Goal: Information Seeking & Learning: Learn about a topic

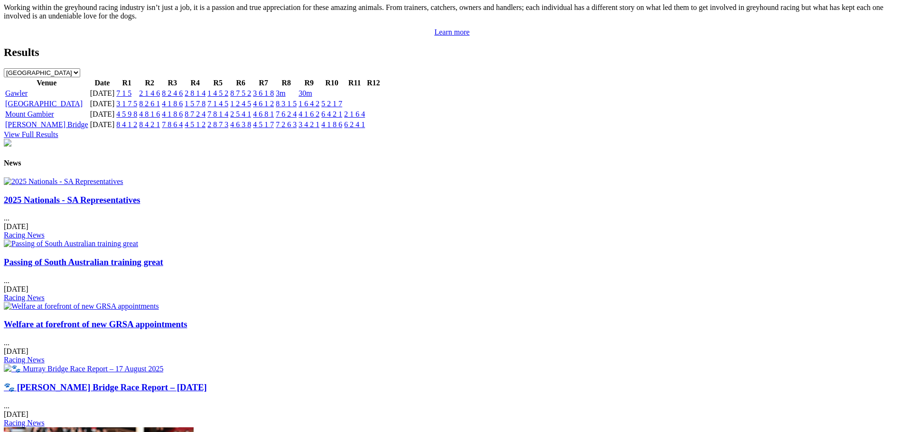
scroll to position [1139, 0]
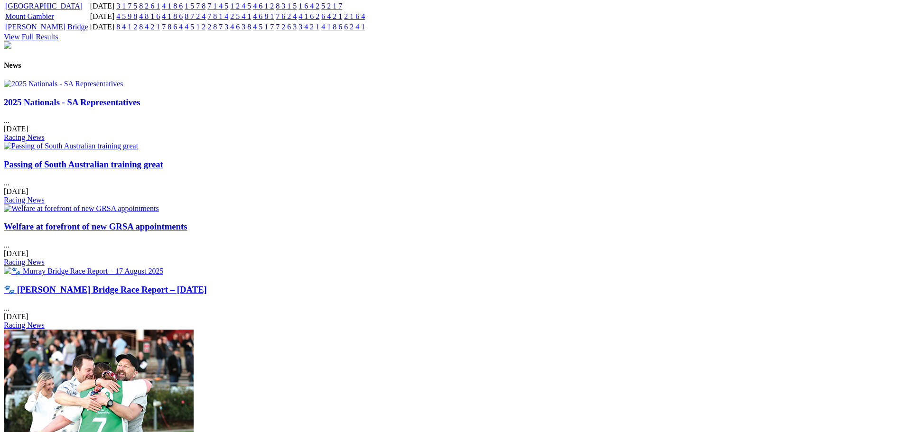
click at [123, 84] on img at bounding box center [64, 84] width 120 height 9
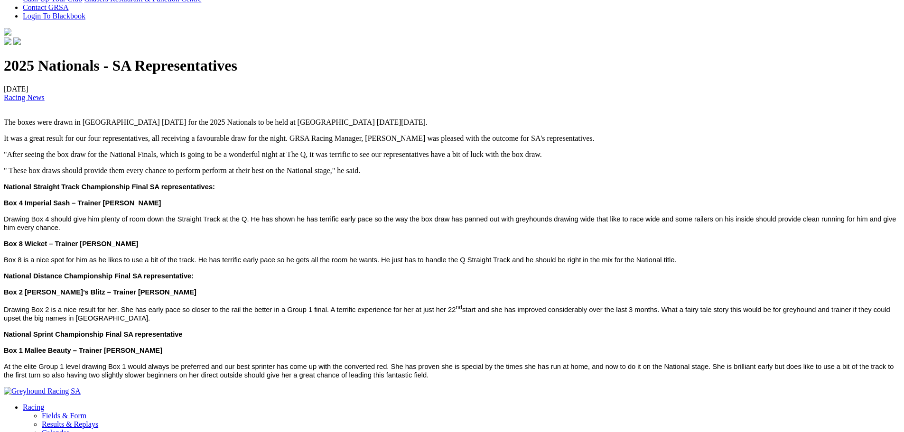
scroll to position [285, 0]
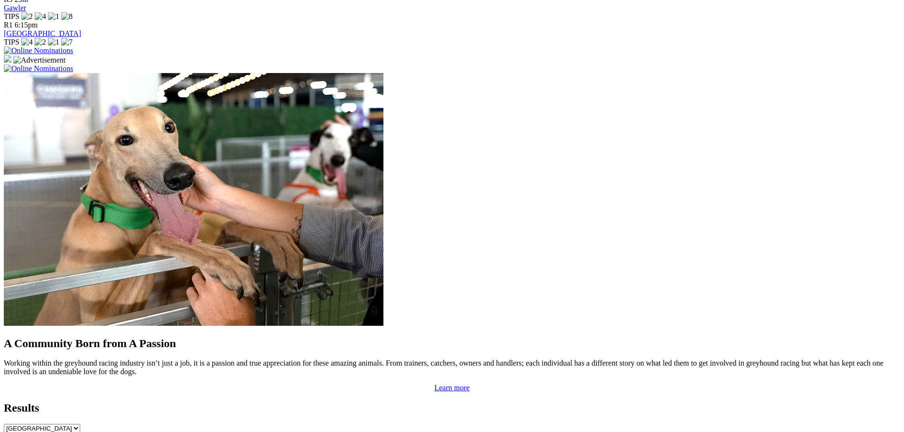
scroll to position [515, 0]
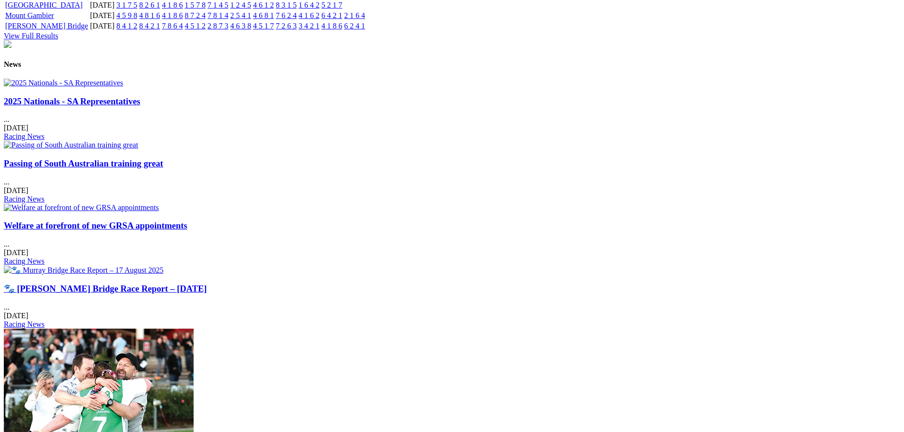
scroll to position [1117, 0]
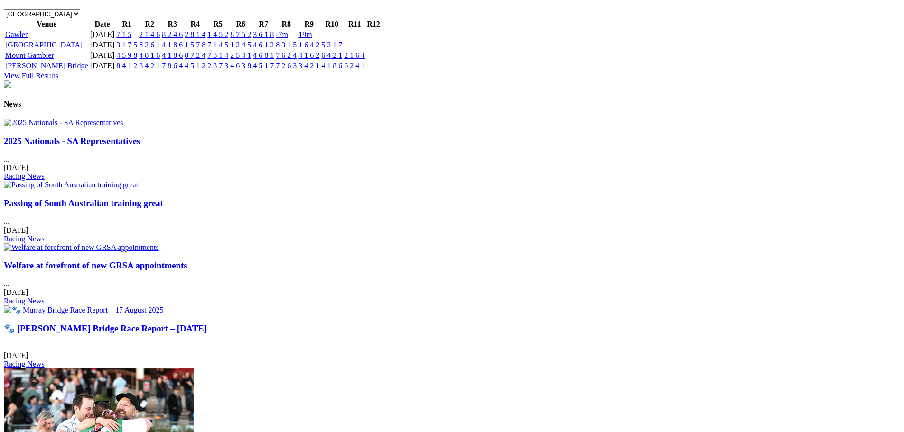
click at [374, 198] on div "Passing of South Australian training great ... 19 Aug 2025 Racing News" at bounding box center [452, 220] width 896 height 45
click at [140, 146] on link "2025 Nationals - SA Representatives" at bounding box center [72, 141] width 136 height 10
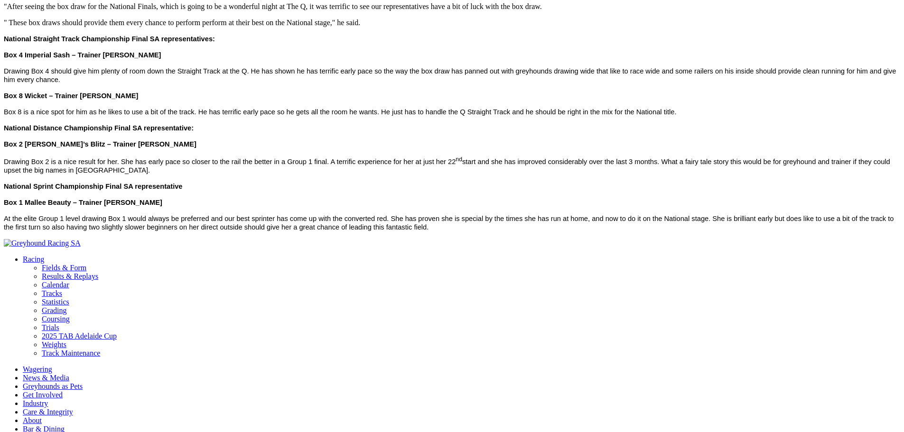
scroll to position [427, 0]
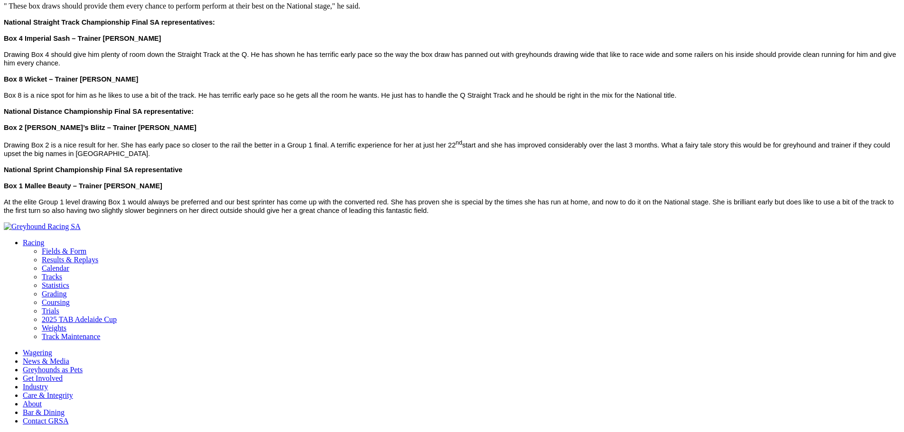
drag, startPoint x: 645, startPoint y: 244, endPoint x: 624, endPoint y: 217, distance: 33.5
click at [644, 243] on body "Login Menu 2025 Nationals - SA Representatives Login Home Racing Fields & Form …" at bounding box center [452, 391] width 896 height 1629
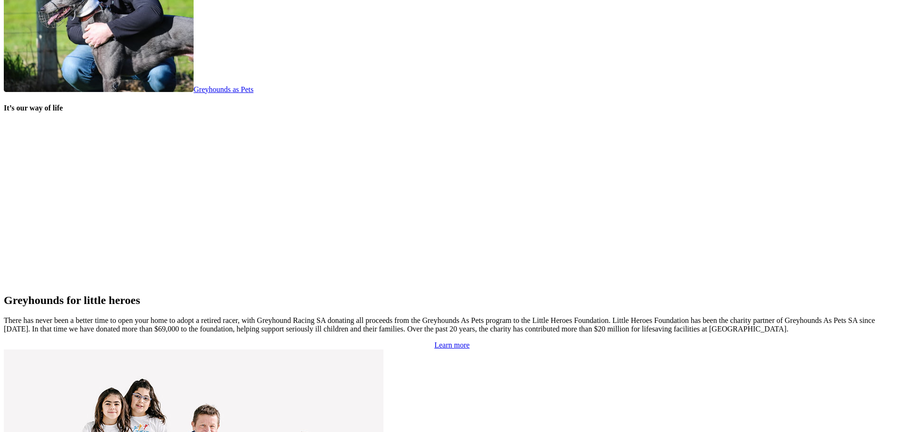
scroll to position [1925, 0]
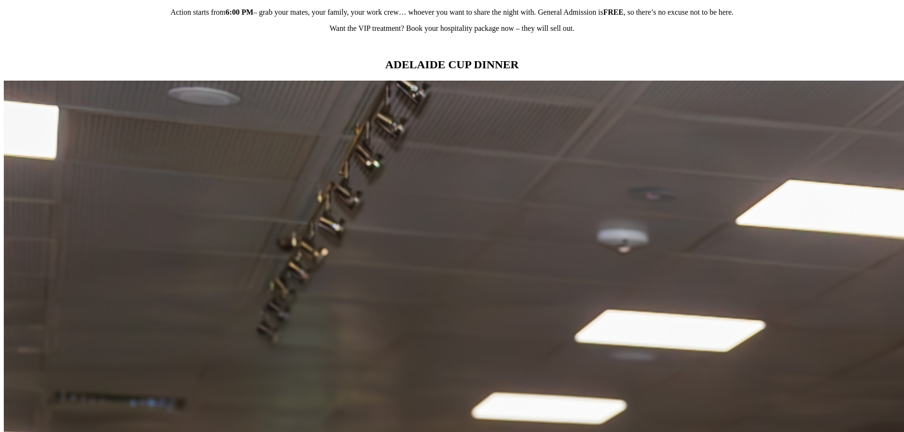
scroll to position [902, 0]
